Goal: Task Accomplishment & Management: Manage account settings

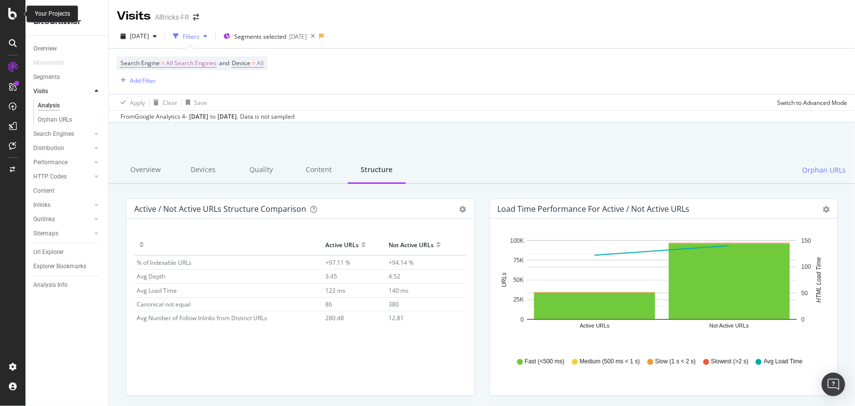
click at [12, 9] on icon at bounding box center [12, 14] width 9 height 12
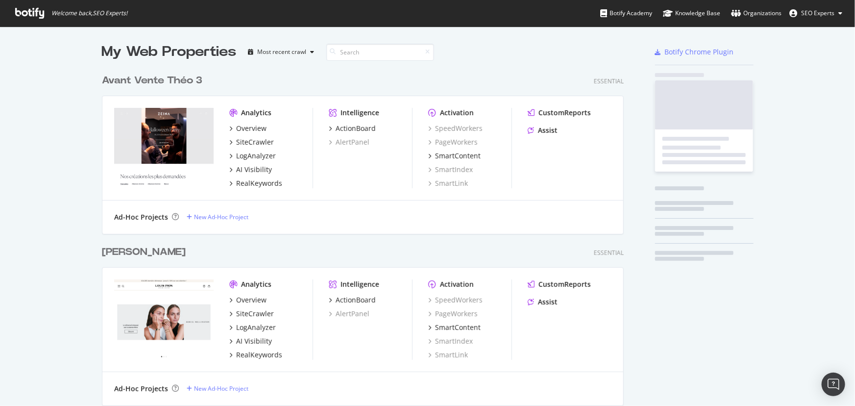
scroll to position [399, 842]
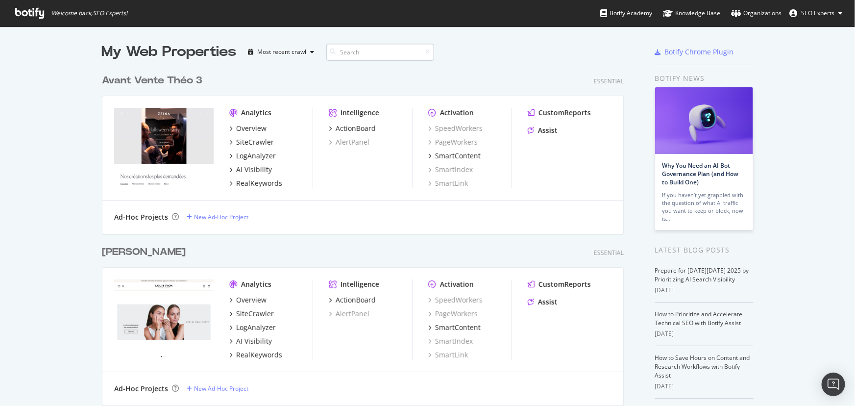
click at [345, 54] on input at bounding box center [380, 52] width 108 height 17
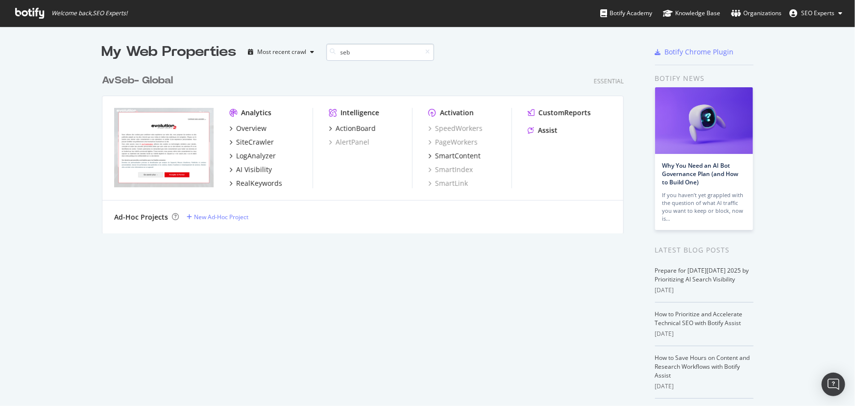
scroll to position [165, 523]
type input "seb"
click at [237, 128] on div "Overview" at bounding box center [251, 128] width 30 height 10
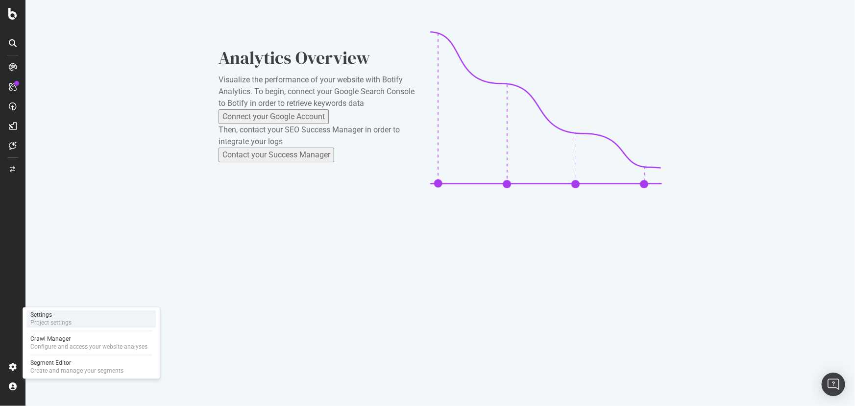
click at [60, 266] on div "Project settings" at bounding box center [50, 323] width 41 height 8
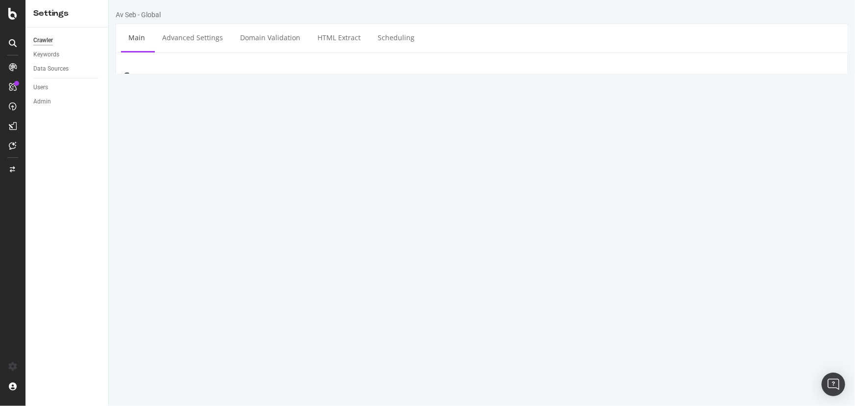
drag, startPoint x: 335, startPoint y: 129, endPoint x: 230, endPoint y: 138, distance: 104.8
click at [230, 138] on div "Start URLs https://evolution2.com/" at bounding box center [481, 135] width 731 height 32
paste textarea "colearn"
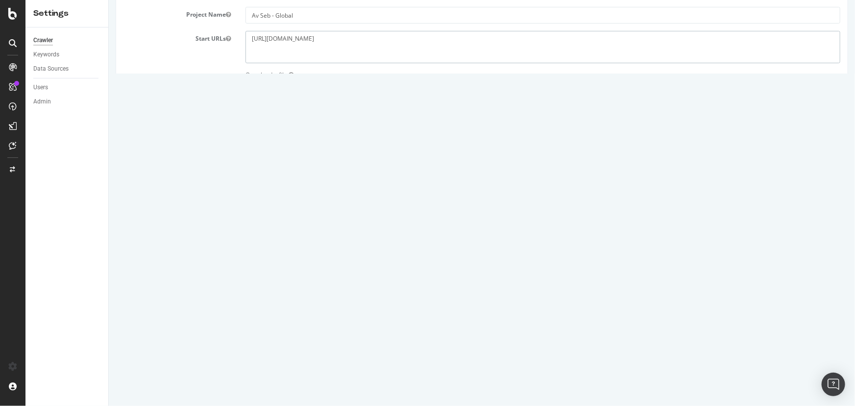
scroll to position [89, 0]
type textarea "https://ecolearn.com/"
drag, startPoint x: 431, startPoint y: 259, endPoint x: 362, endPoint y: 260, distance: 69.1
click at [362, 260] on div "HTTP HTTPS HTTP + HTTPS evolution2.com and Subdomains User Agent: Mobile Deskto…" at bounding box center [542, 264] width 605 height 27
paste input "https://ecolearn.com/"
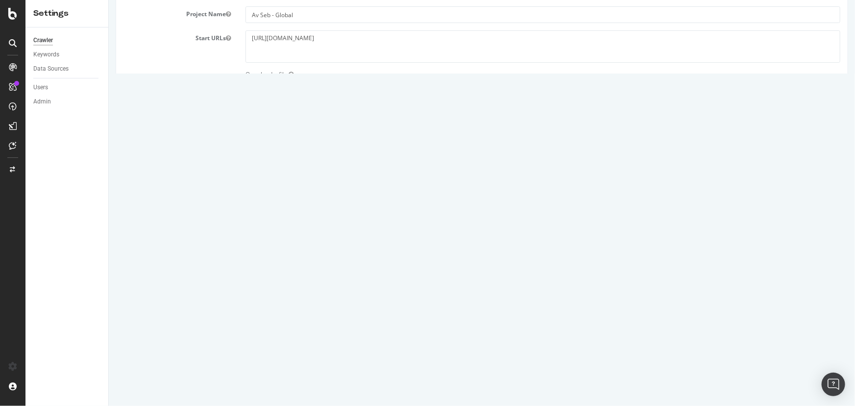
drag, startPoint x: 394, startPoint y: 259, endPoint x: 371, endPoint y: 260, distance: 23.0
click at [371, 260] on input "https://ecolearn.com/" at bounding box center [441, 259] width 142 height 17
click at [423, 253] on input "ecolearn.com/" at bounding box center [441, 259] width 142 height 17
type input "ecolearn.com"
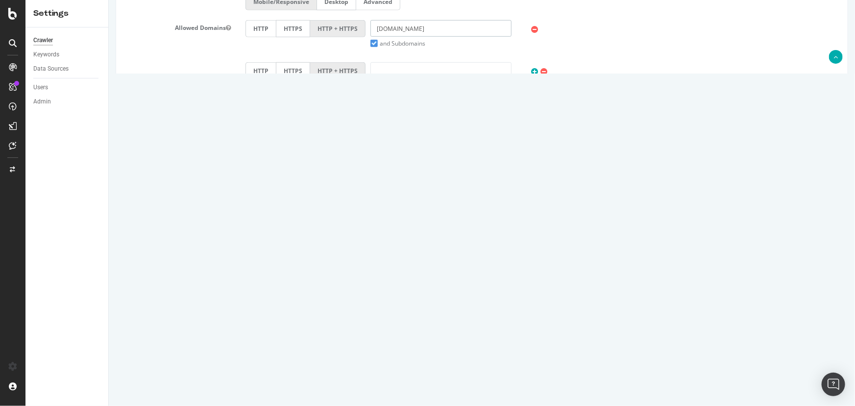
scroll to position [440, 0]
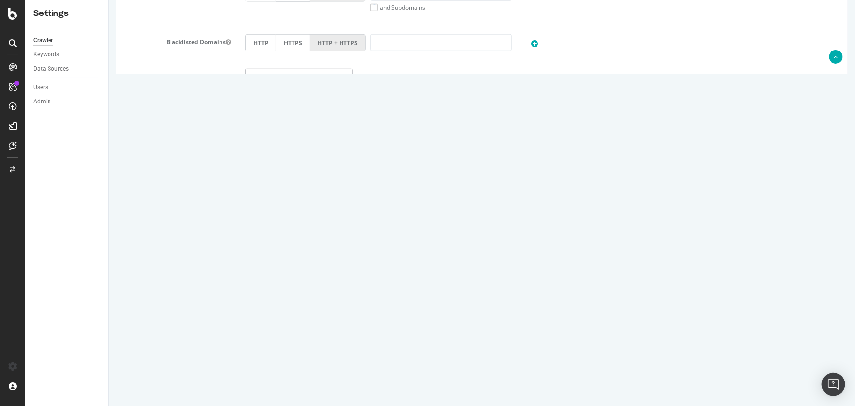
click at [486, 266] on input "Save & Back to Project" at bounding box center [493, 374] width 71 height 15
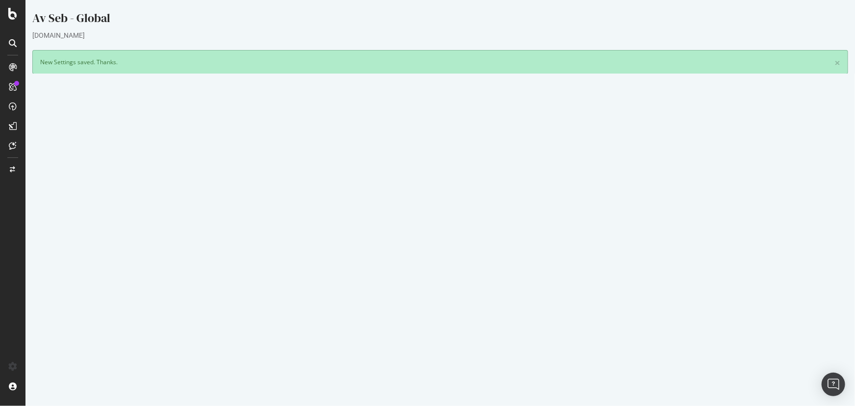
click at [423, 266] on button "Yes! Start Now" at bounding box center [427, 296] width 61 height 16
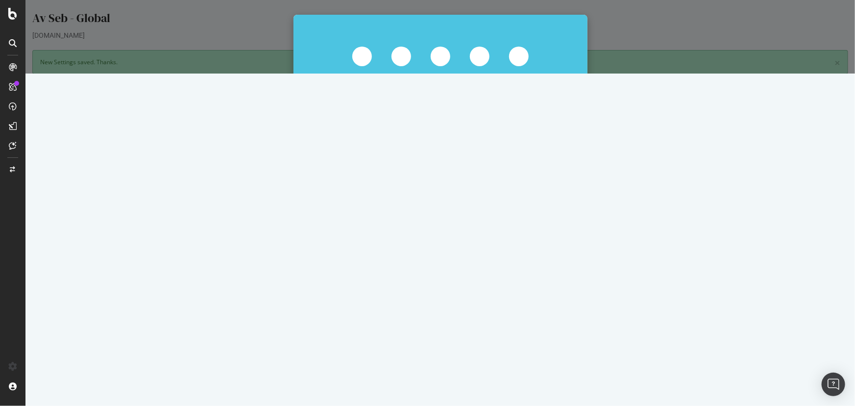
click at [456, 210] on button "Start Now Anyway" at bounding box center [457, 210] width 67 height 17
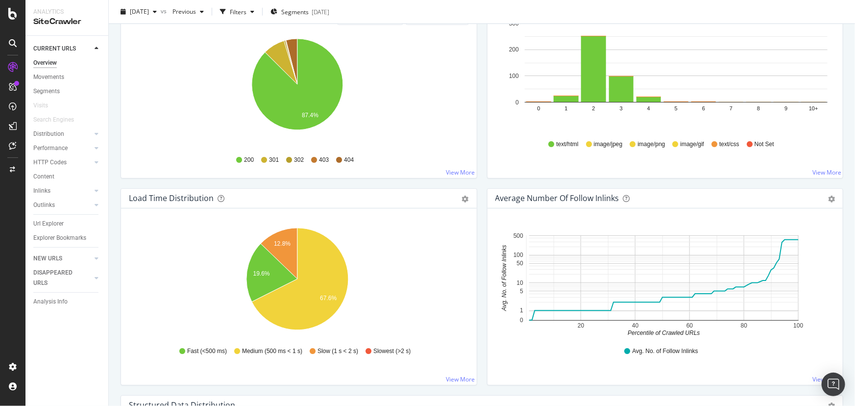
scroll to position [668, 0]
